Goal: Communication & Community: Answer question/provide support

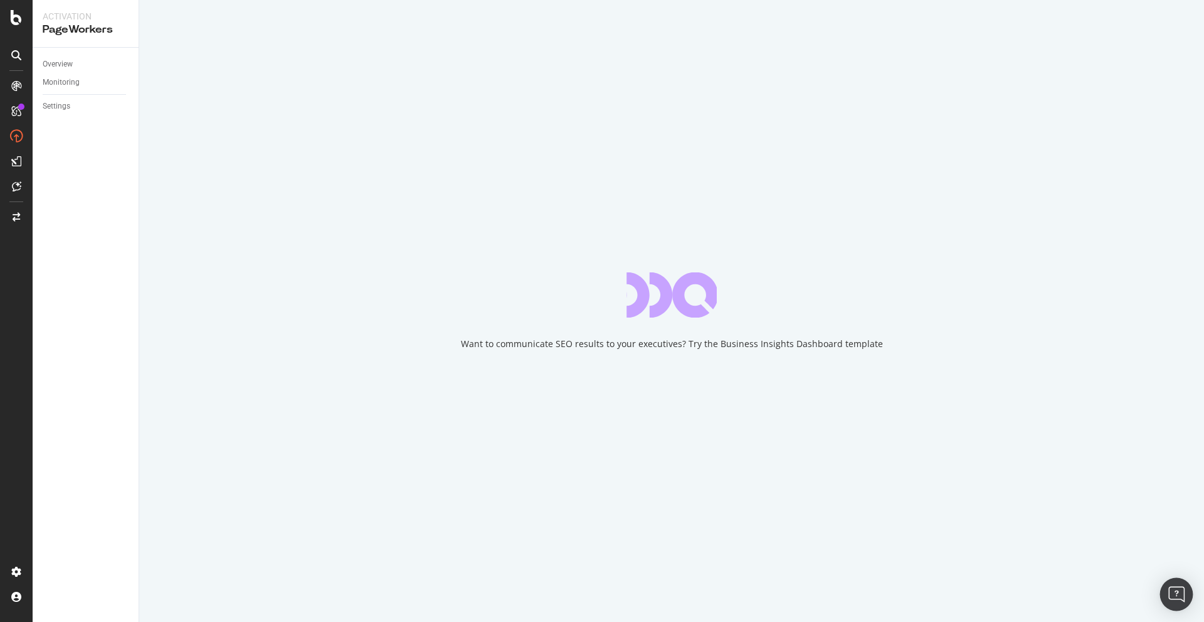
click at [1180, 588] on img "Open Intercom Messenger" at bounding box center [1177, 594] width 16 height 16
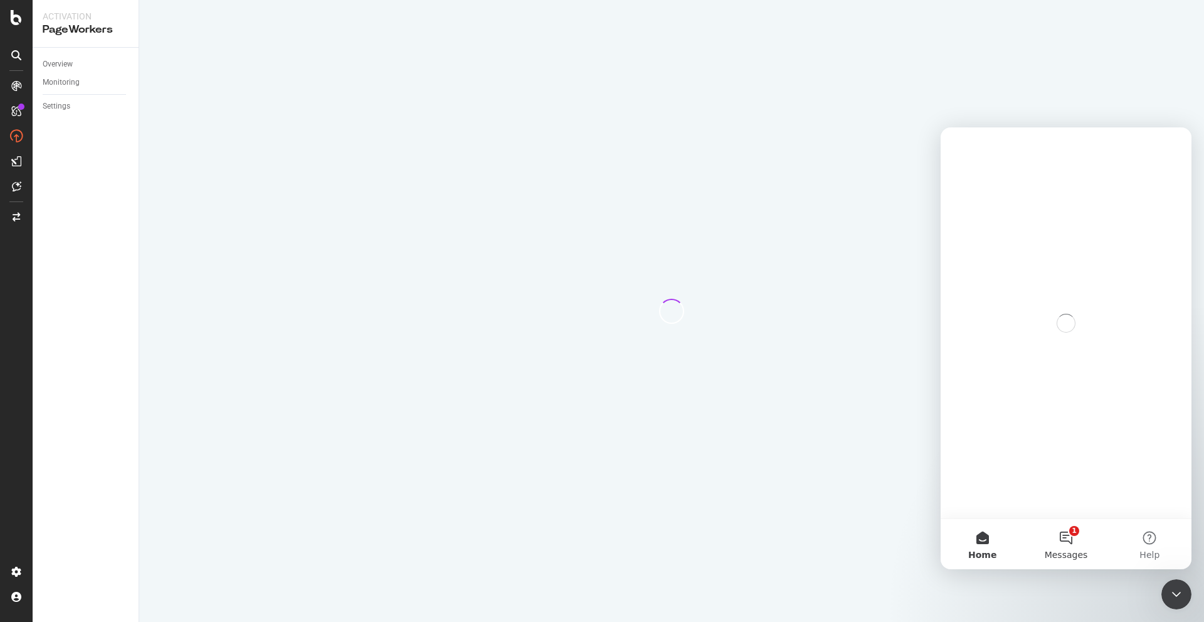
click at [1048, 544] on button "1 Messages" at bounding box center [1065, 544] width 83 height 50
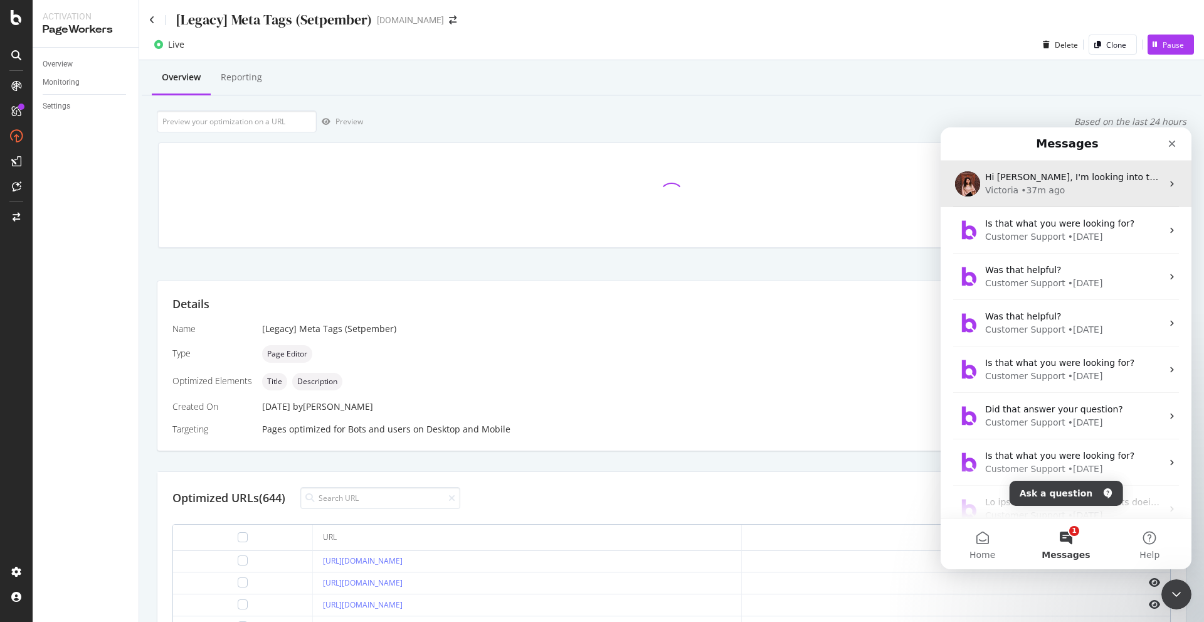
click at [1004, 190] on div "Victoria" at bounding box center [1001, 190] width 33 height 13
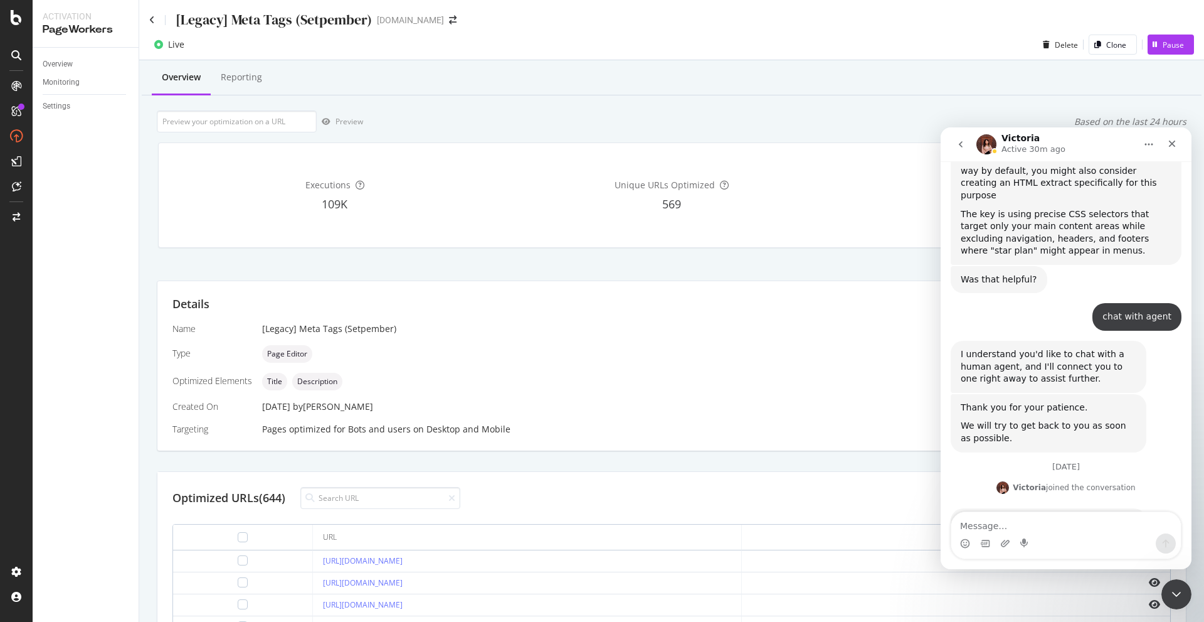
scroll to position [714, 0]
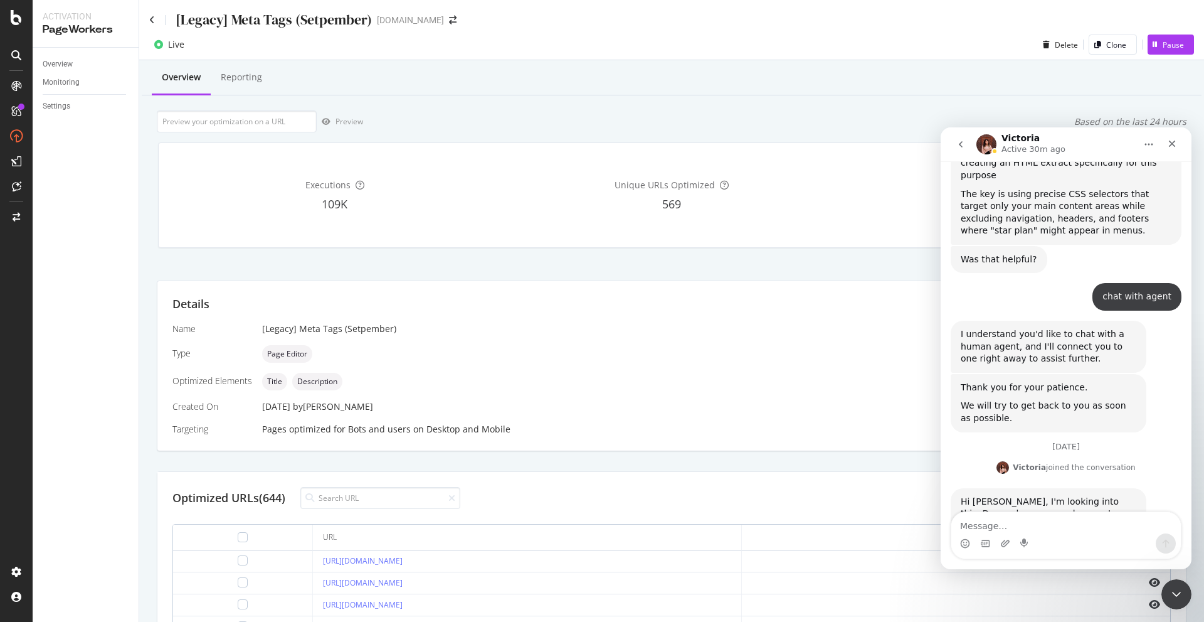
click at [1051, 526] on textarea "Message…" at bounding box center [1067, 522] width 230 height 21
click at [1046, 524] on textarea "Message…" at bounding box center [1067, 522] width 230 height 21
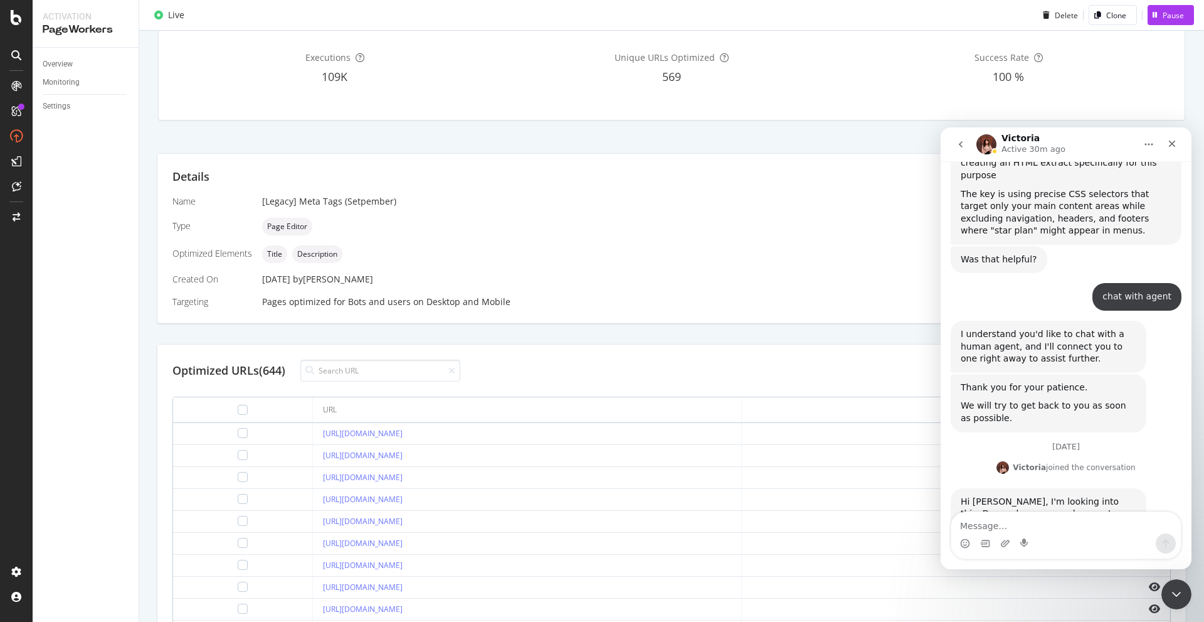
scroll to position [0, 0]
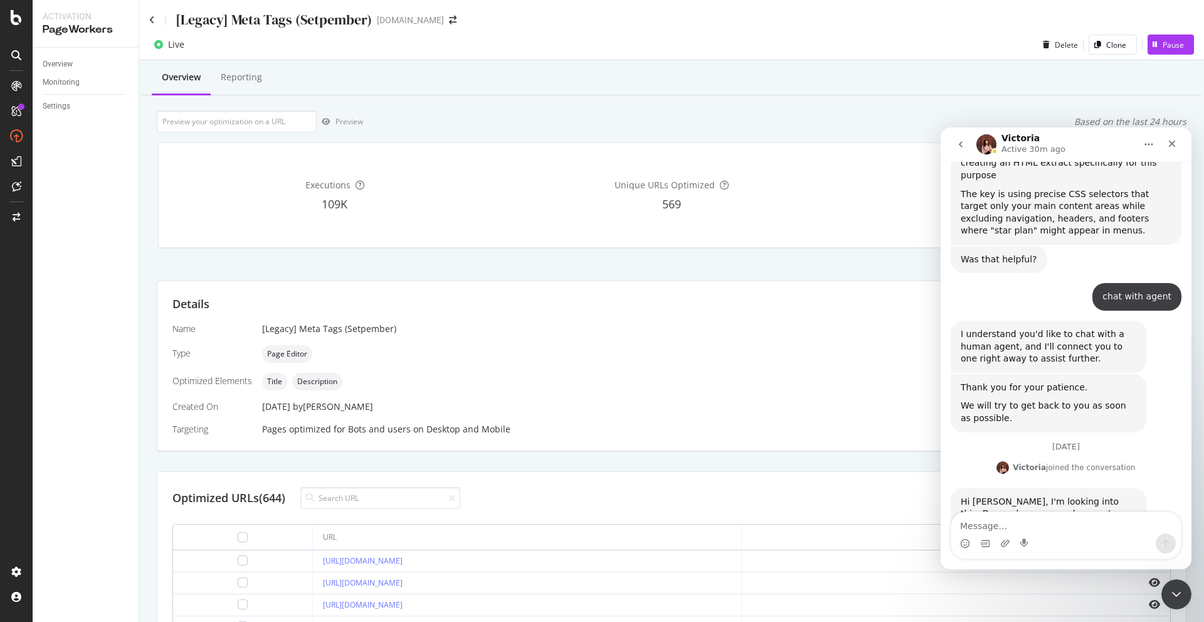
click at [999, 517] on textarea "Message…" at bounding box center [1067, 522] width 230 height 21
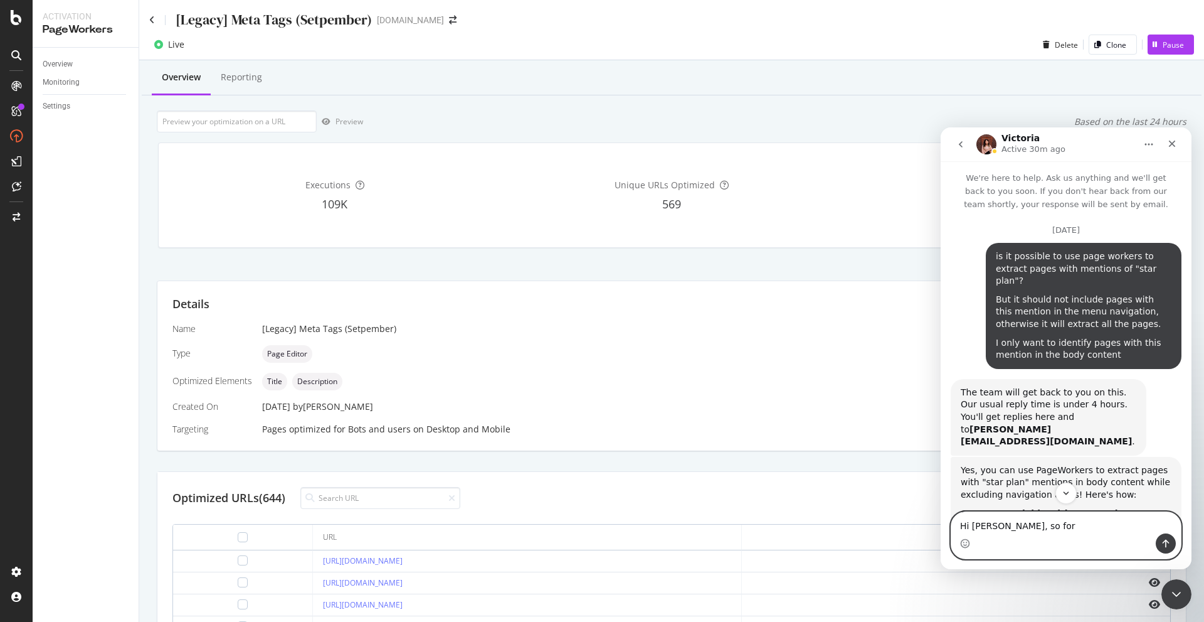
paste textarea "[URL][DOMAIN_NAME]"
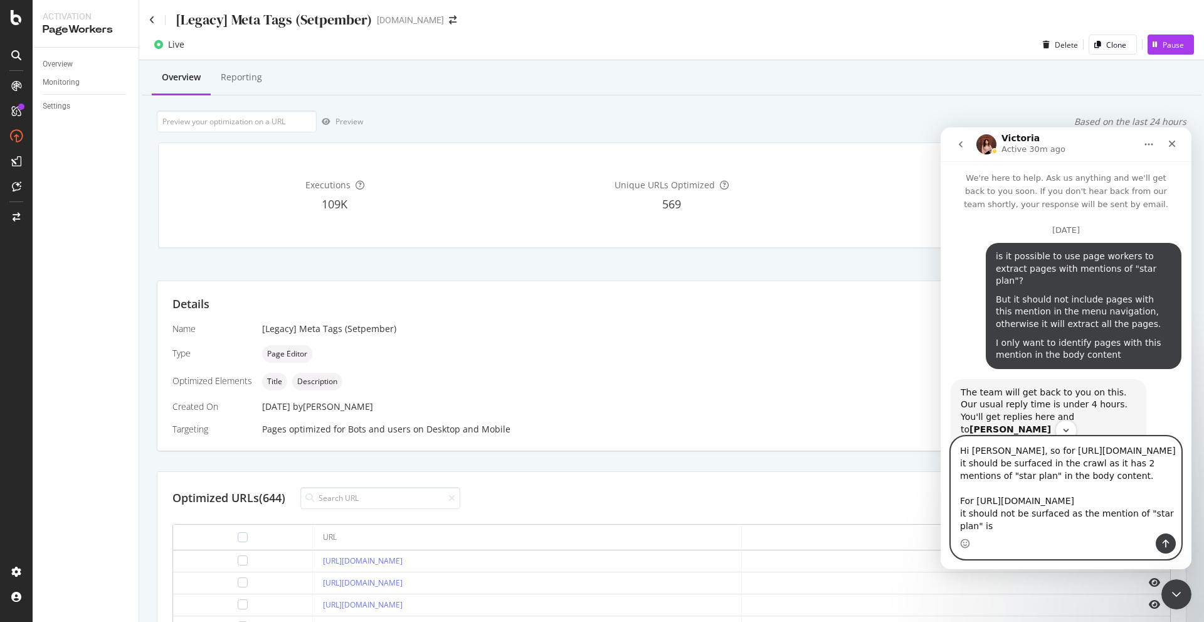
scroll to position [13, 0]
type textarea "Hi [PERSON_NAME], so for [URL][DOMAIN_NAME] it should be surfaced in the crawl …"
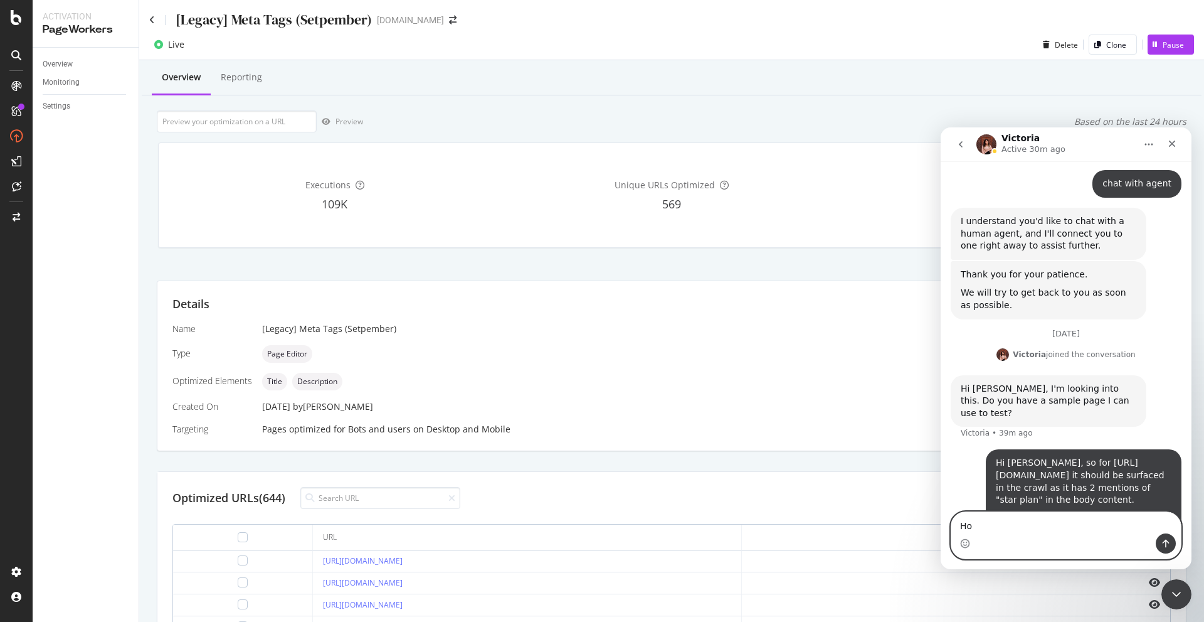
scroll to position [868, 0]
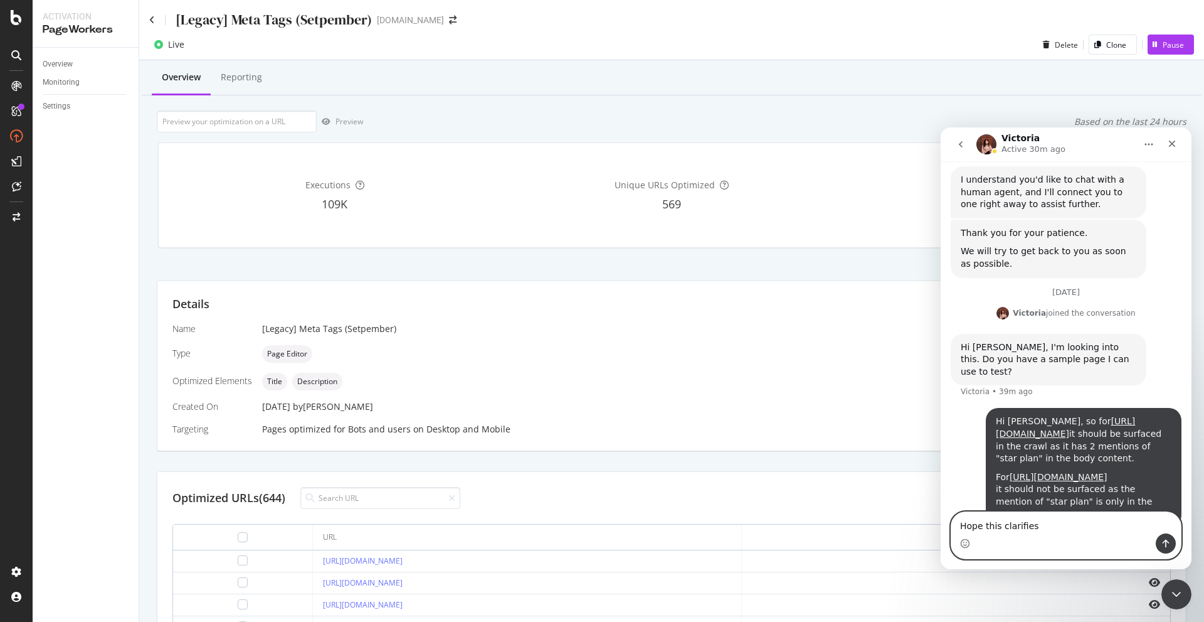
type textarea "Hope this clarifies?"
